Goal: Navigation & Orientation: Find specific page/section

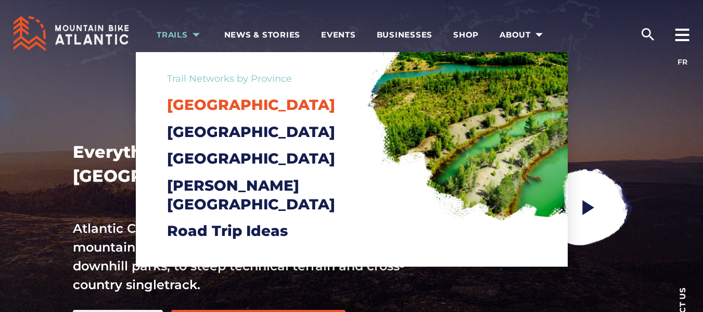
click at [206, 103] on span "[GEOGRAPHIC_DATA]" at bounding box center [251, 105] width 168 height 18
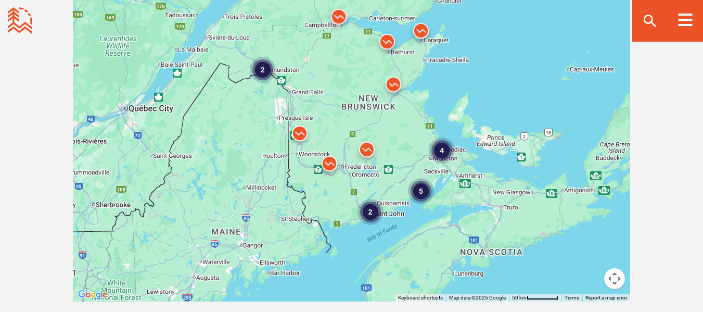
scroll to position [985, 0]
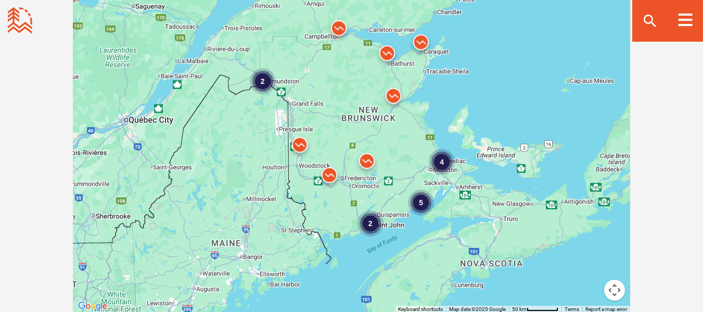
click at [384, 56] on img at bounding box center [387, 55] width 31 height 31
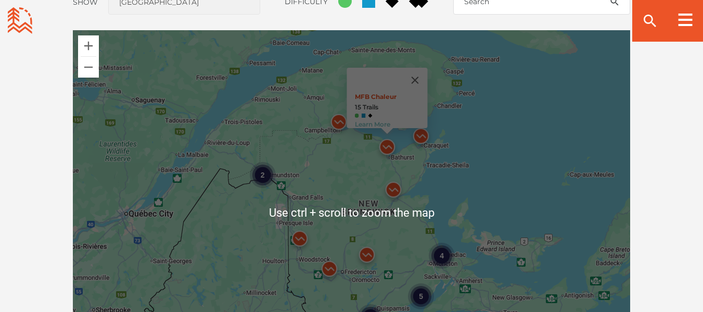
scroll to position [904, 0]
click at [381, 92] on link "MFB Chaleur" at bounding box center [375, 96] width 42 height 8
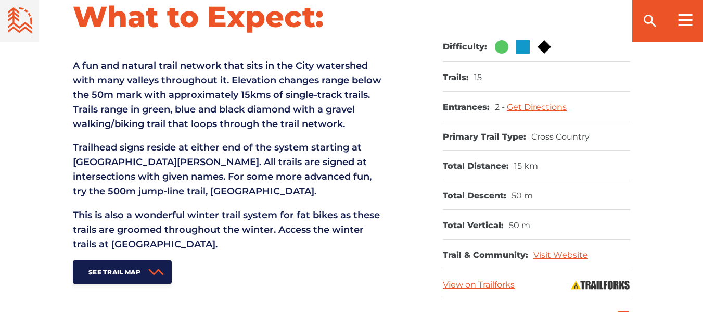
scroll to position [449, 0]
click at [567, 258] on link "Visit Website" at bounding box center [561, 255] width 55 height 10
